Goal: Task Accomplishment & Management: Use online tool/utility

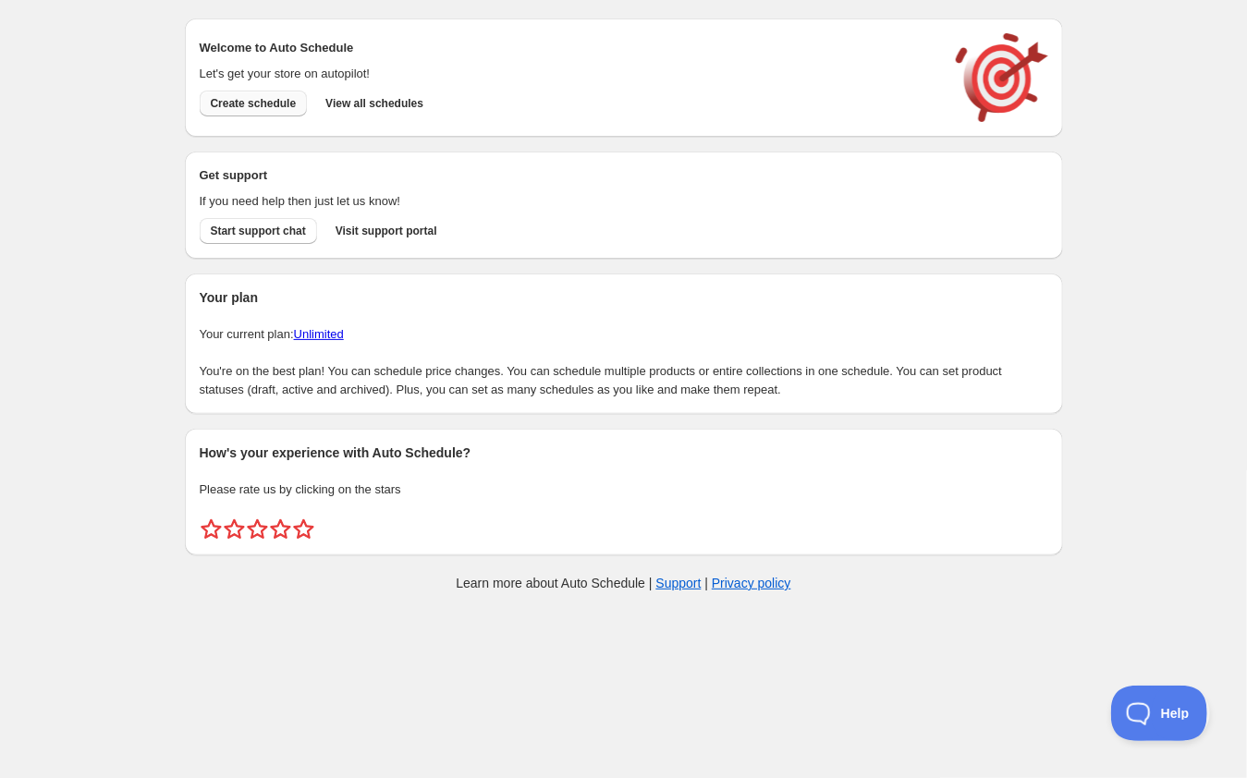
click at [275, 106] on span "Create schedule" at bounding box center [254, 103] width 86 height 15
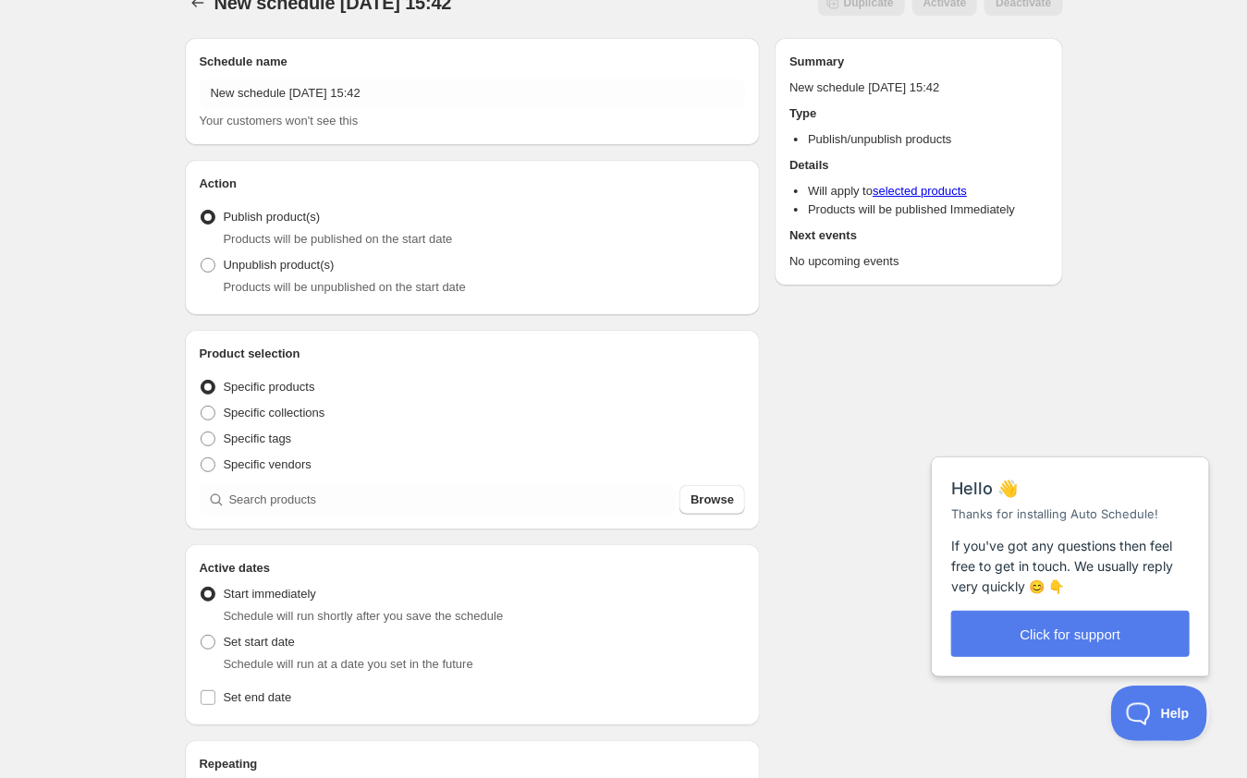
scroll to position [75, 0]
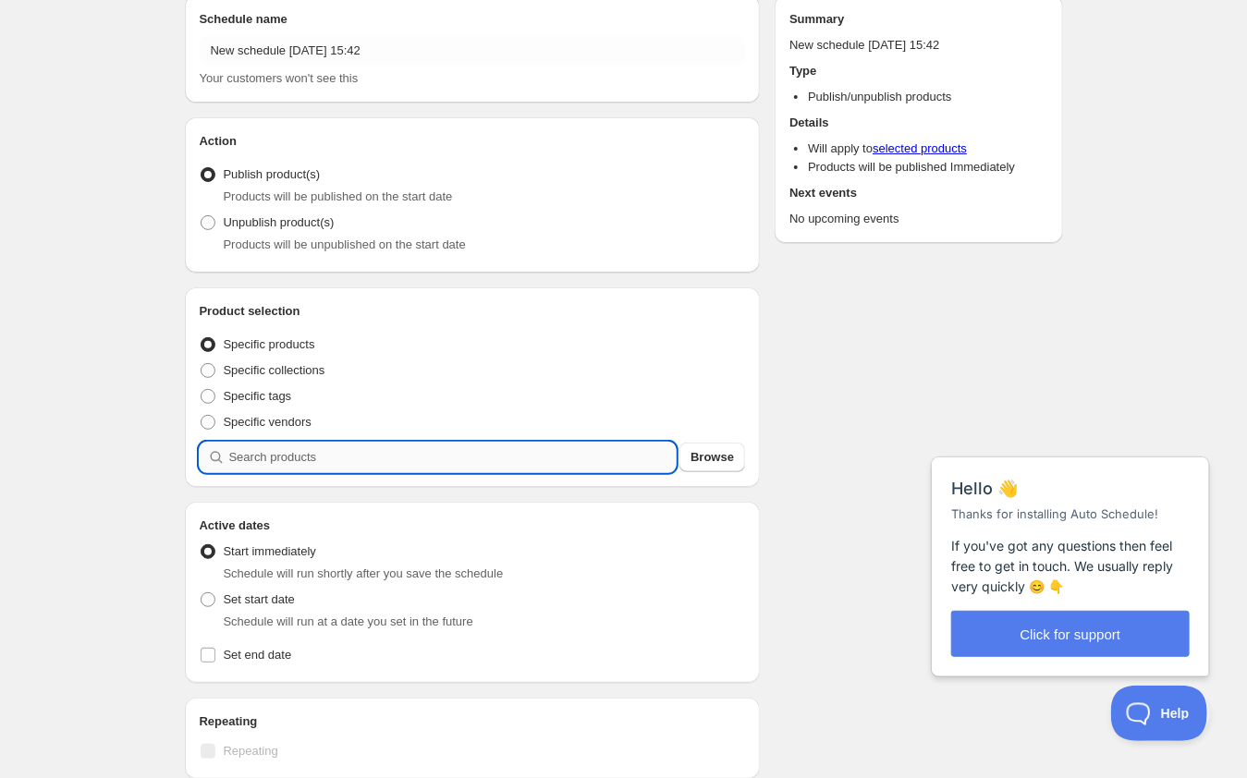
click at [329, 453] on input "search" at bounding box center [452, 458] width 447 height 30
type input "3"
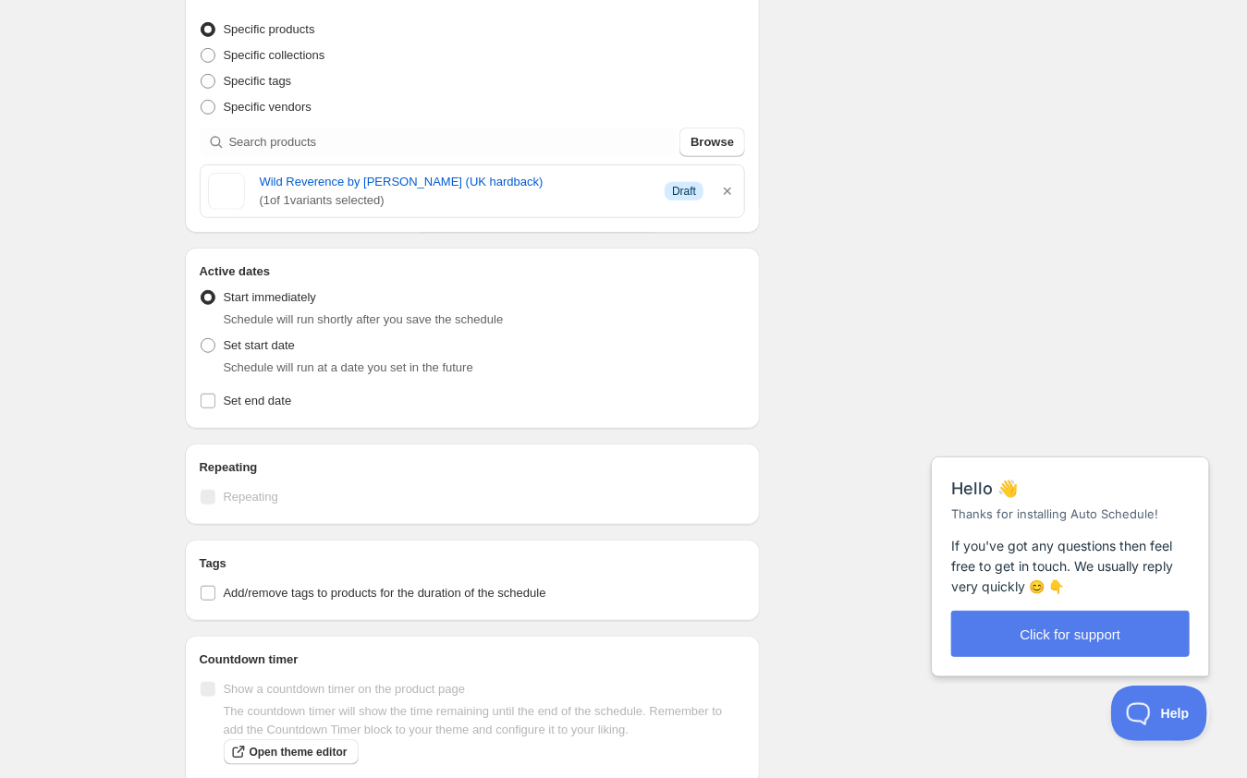
scroll to position [408, 0]
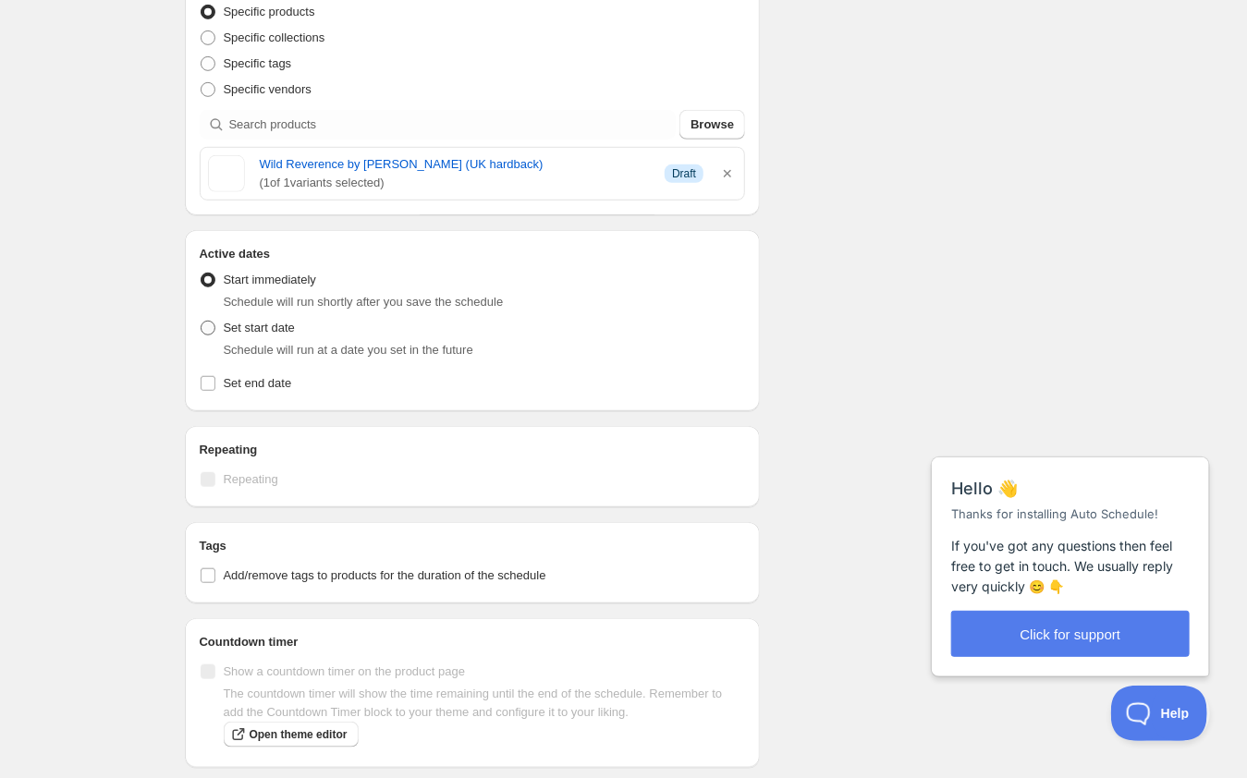
click at [207, 329] on span at bounding box center [208, 328] width 15 height 15
click at [201, 322] on input "Set start date" at bounding box center [201, 321] width 1 height 1
radio input "true"
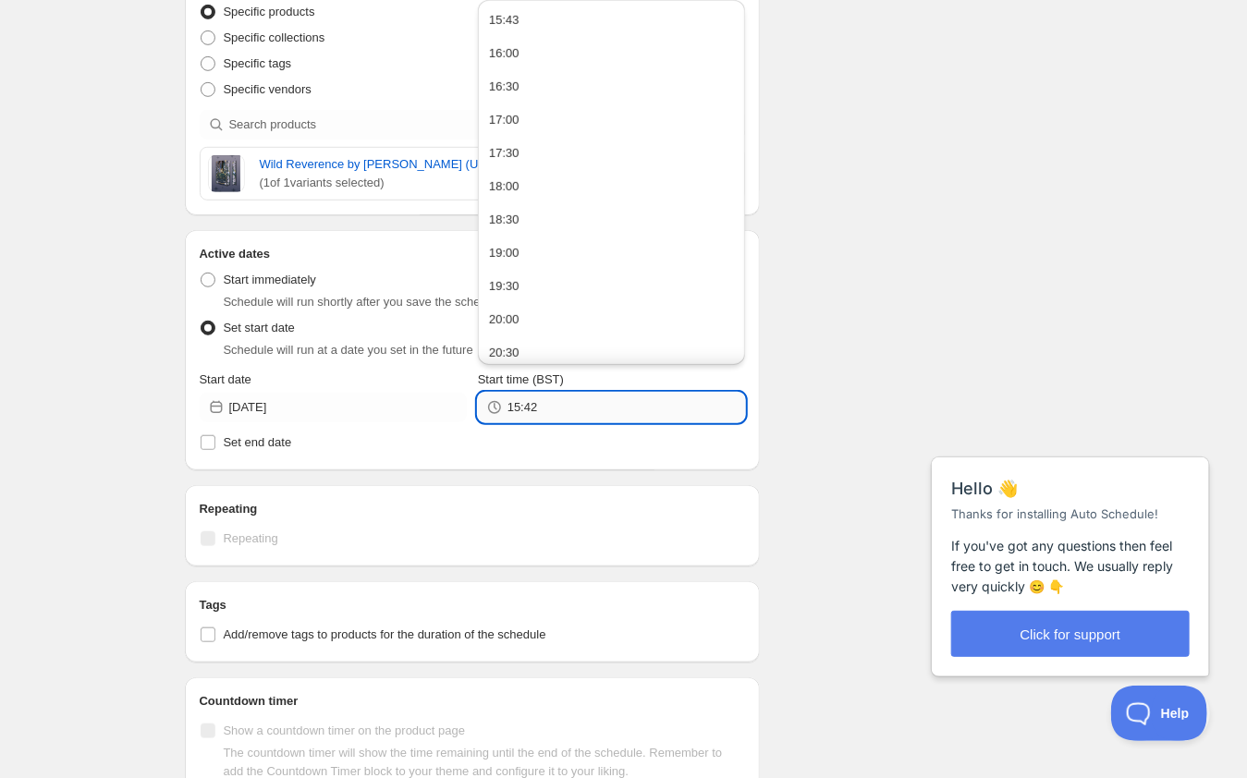
click at [564, 409] on input "15:42" at bounding box center [626, 408] width 238 height 30
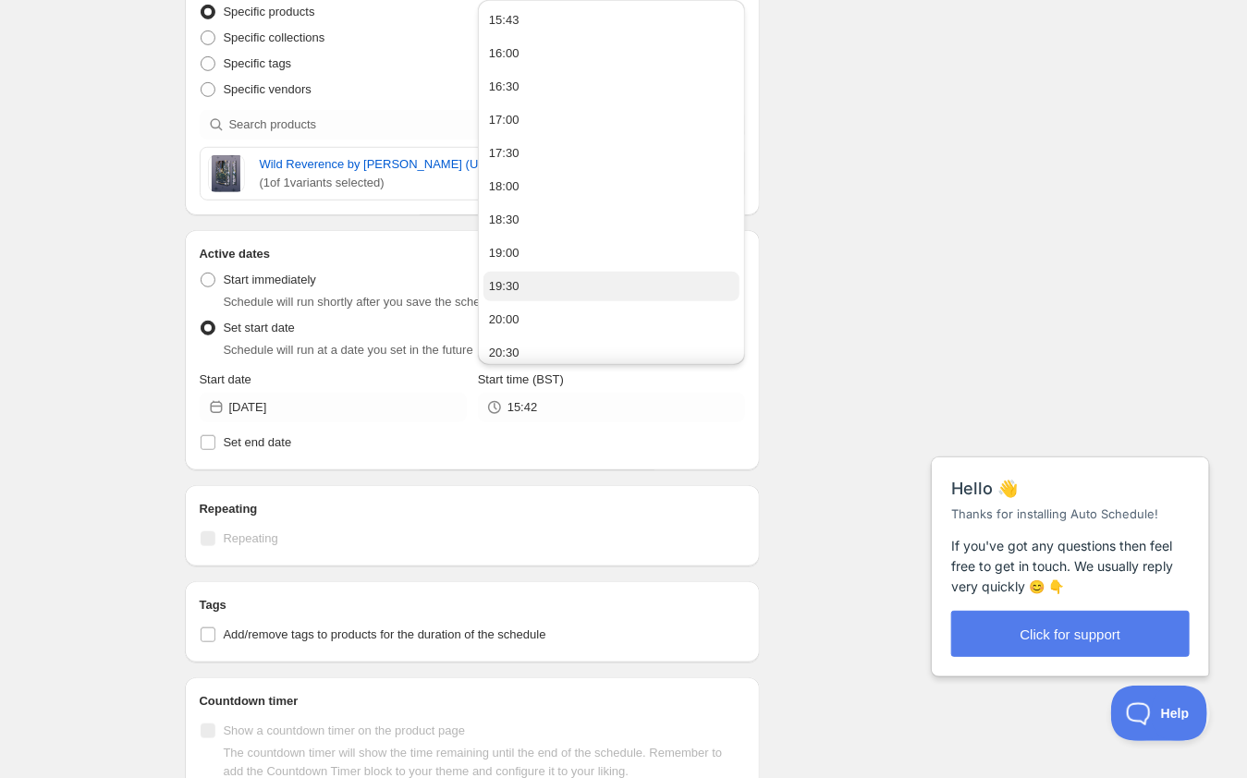
click at [541, 285] on button "19:30" at bounding box center [611, 287] width 256 height 30
type input "19:30"
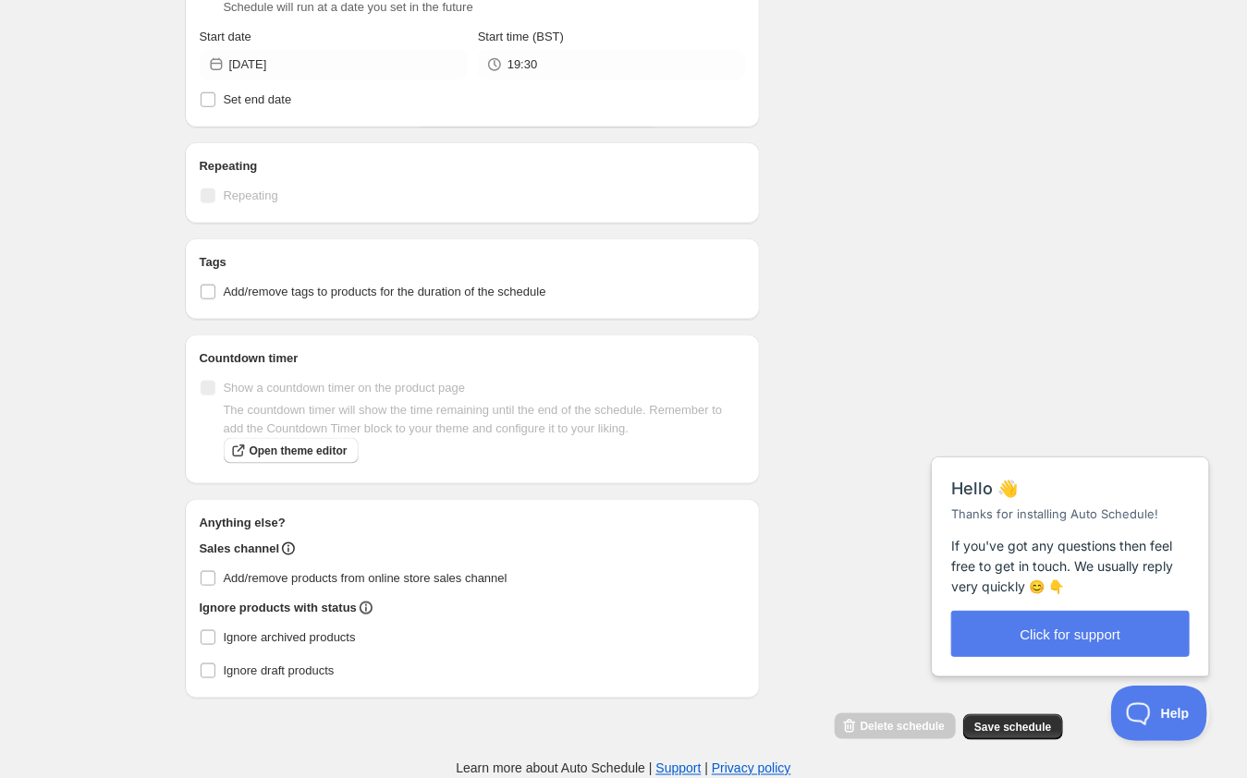
scroll to position [764, 0]
click at [1026, 731] on span "Save schedule" at bounding box center [1012, 727] width 77 height 15
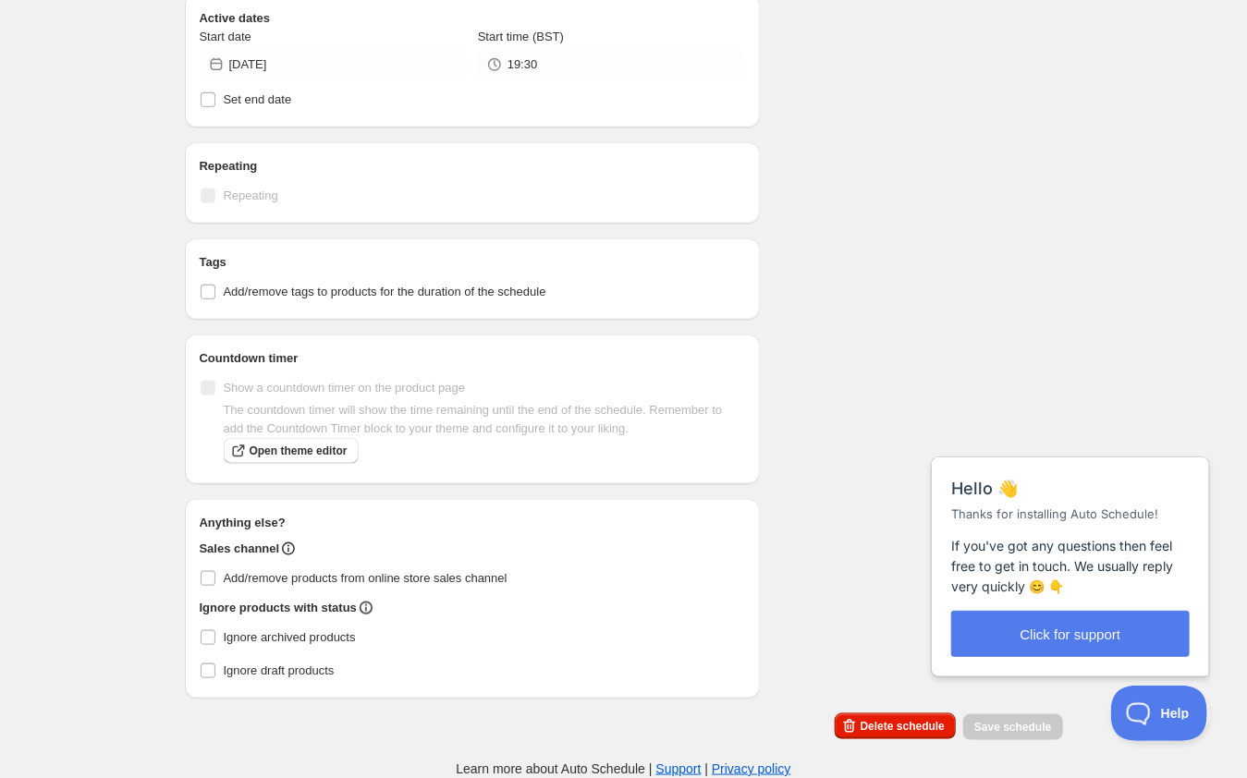
scroll to position [18, 0]
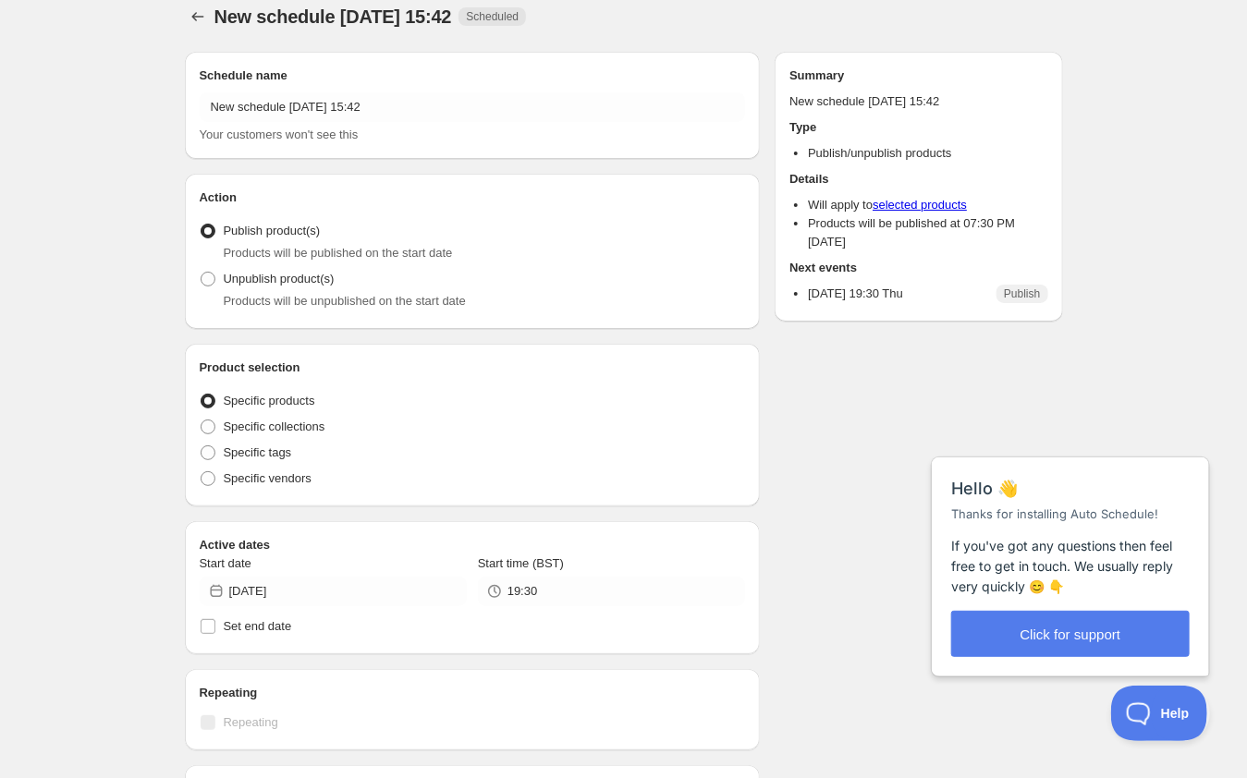
radio input "true"
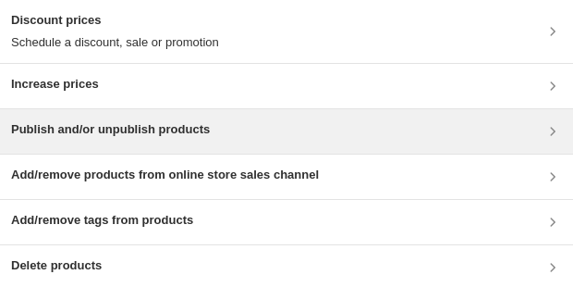
click at [361, 128] on div "Publish and/or unpublish products" at bounding box center [286, 131] width 551 height 22
